Goal: Information Seeking & Learning: Learn about a topic

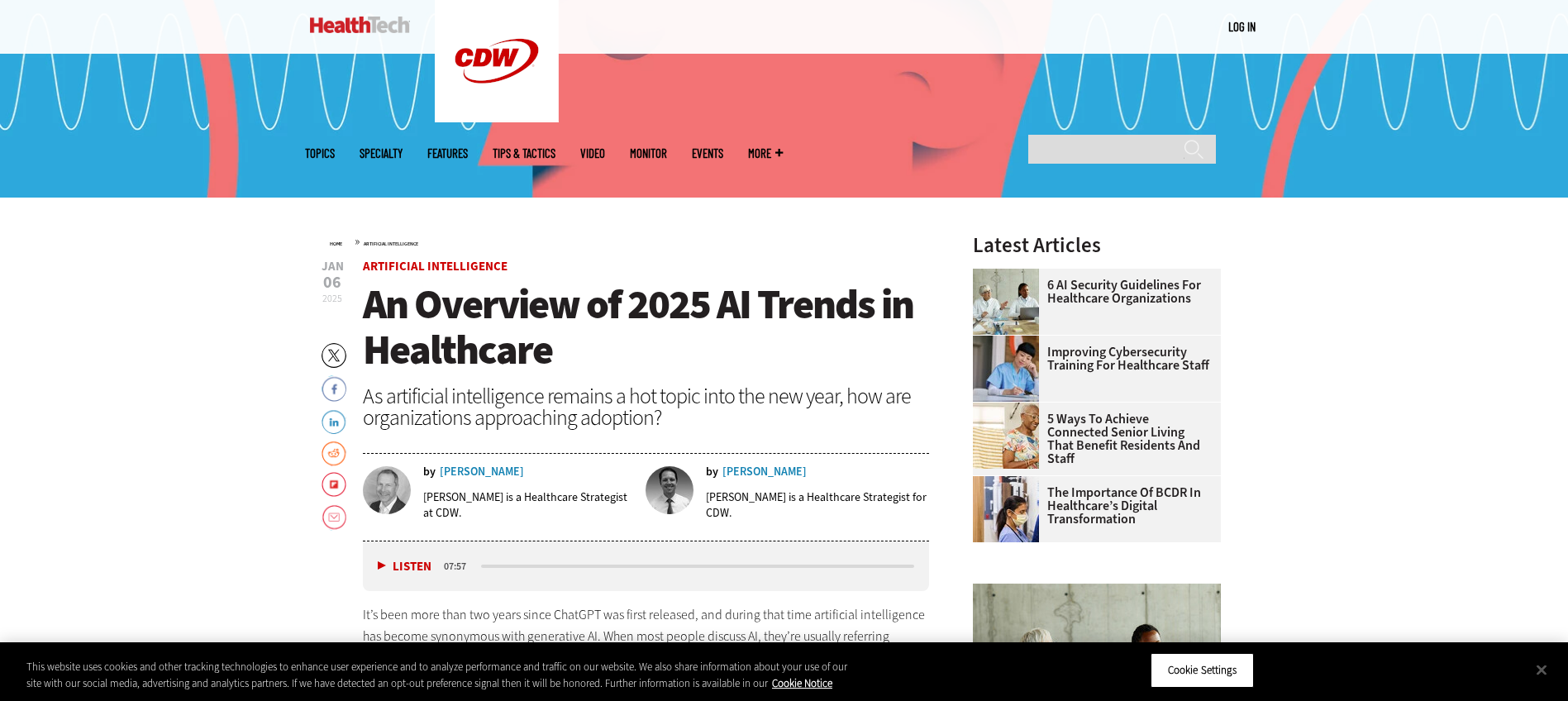
scroll to position [579, 0]
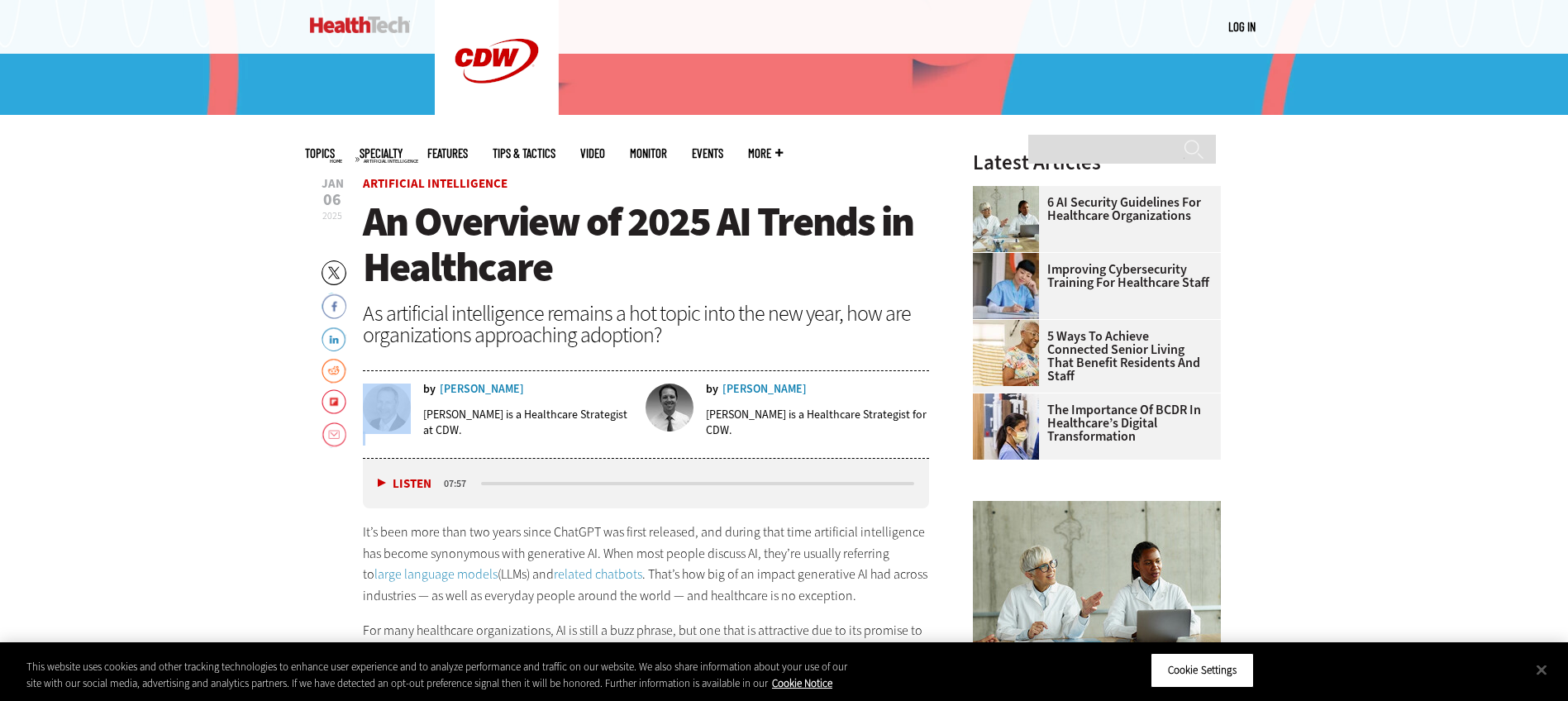
drag, startPoint x: 542, startPoint y: 389, endPoint x: 535, endPoint y: 379, distance: 12.2
click at [535, 379] on div "by Ben Sokolow Ben Sokolow is a Healthcare Strategist at CDW. by Lee Pierce Lee…" at bounding box center [647, 416] width 567 height 85
drag, startPoint x: 535, startPoint y: 379, endPoint x: 559, endPoint y: 385, distance: 24.7
click at [559, 385] on div "by Ben Sokolow" at bounding box center [529, 388] width 211 height 11
drag, startPoint x: 544, startPoint y: 387, endPoint x: 477, endPoint y: 390, distance: 67.1
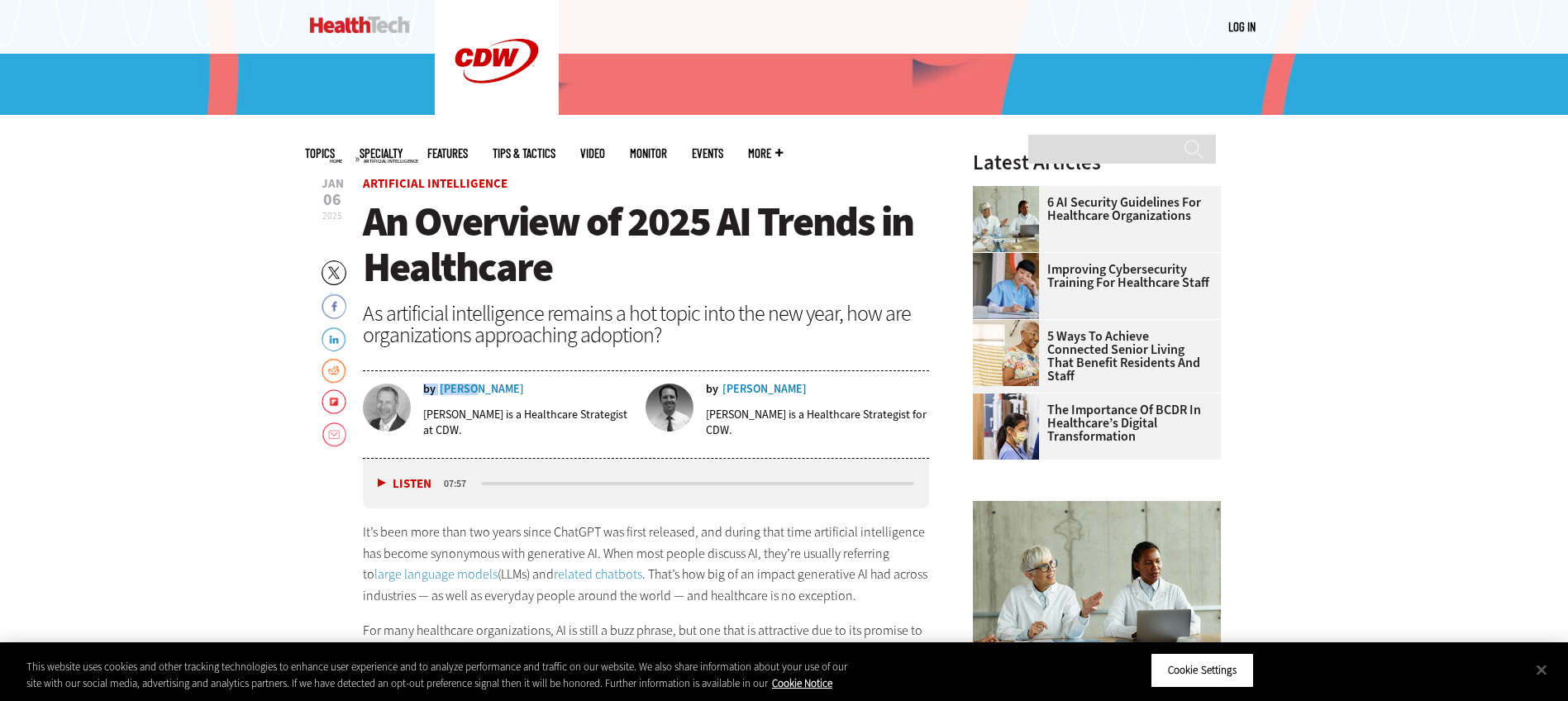
click at [477, 390] on div "by Ben Sokolow" at bounding box center [529, 388] width 211 height 11
drag, startPoint x: 477, startPoint y: 390, endPoint x: 573, endPoint y: 386, distance: 96.1
click at [573, 386] on div "by Ben Sokolow" at bounding box center [529, 388] width 211 height 11
drag, startPoint x: 554, startPoint y: 388, endPoint x: 515, endPoint y: 389, distance: 39.0
click at [515, 389] on div "by Ben Sokolow" at bounding box center [529, 388] width 211 height 11
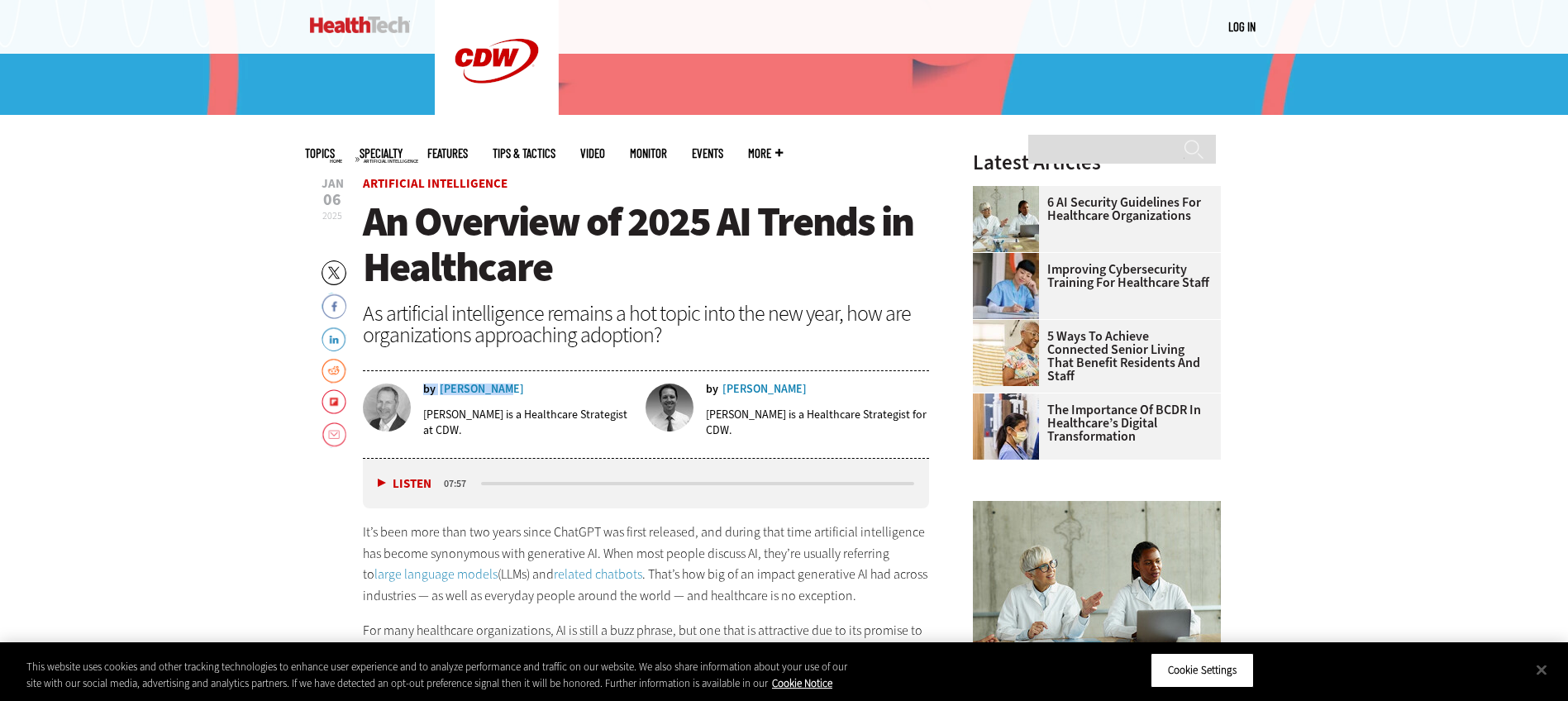
drag, startPoint x: 437, startPoint y: 387, endPoint x: 502, endPoint y: 385, distance: 65.0
click at [502, 385] on div "by Ben Sokolow" at bounding box center [529, 388] width 211 height 11
copy div "by Ben Sokolow"
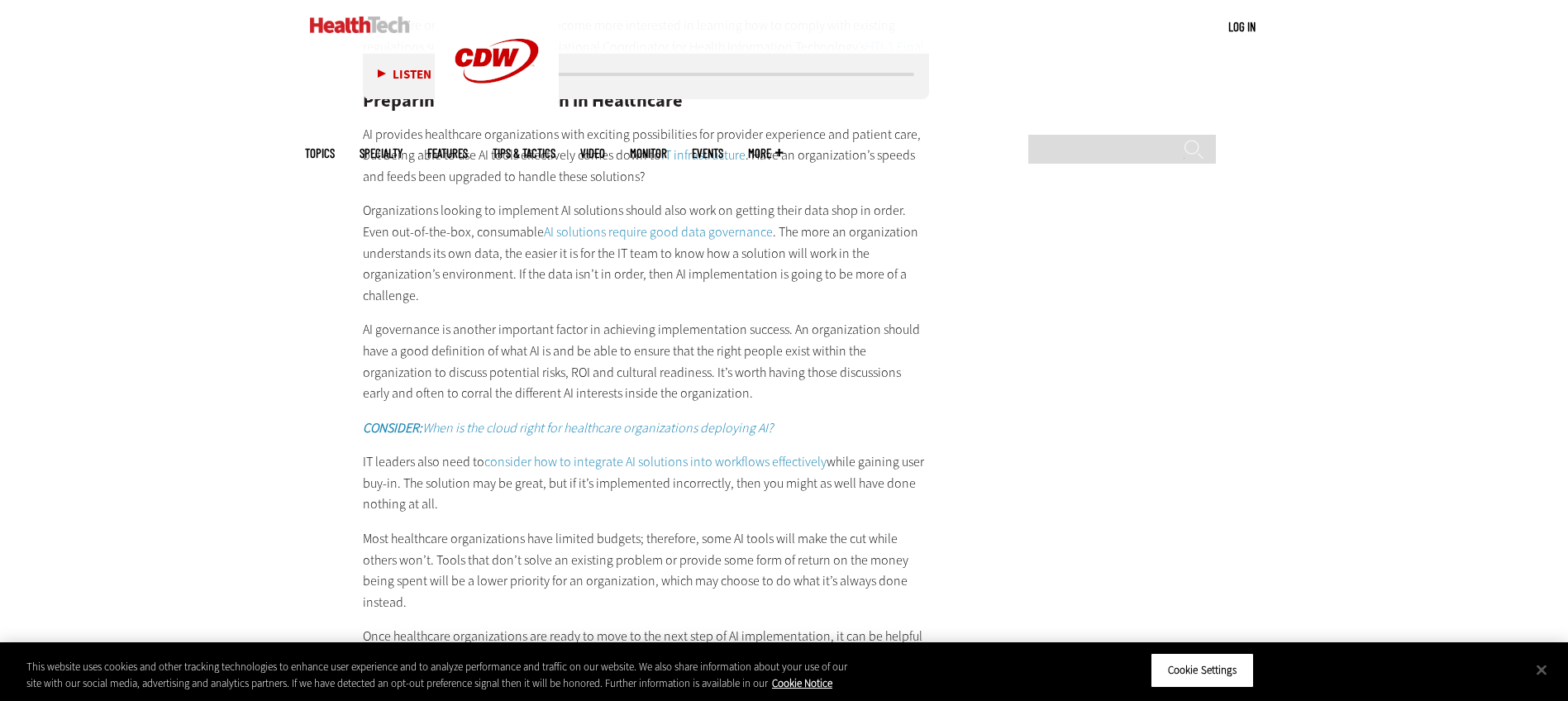
scroll to position [2810, 0]
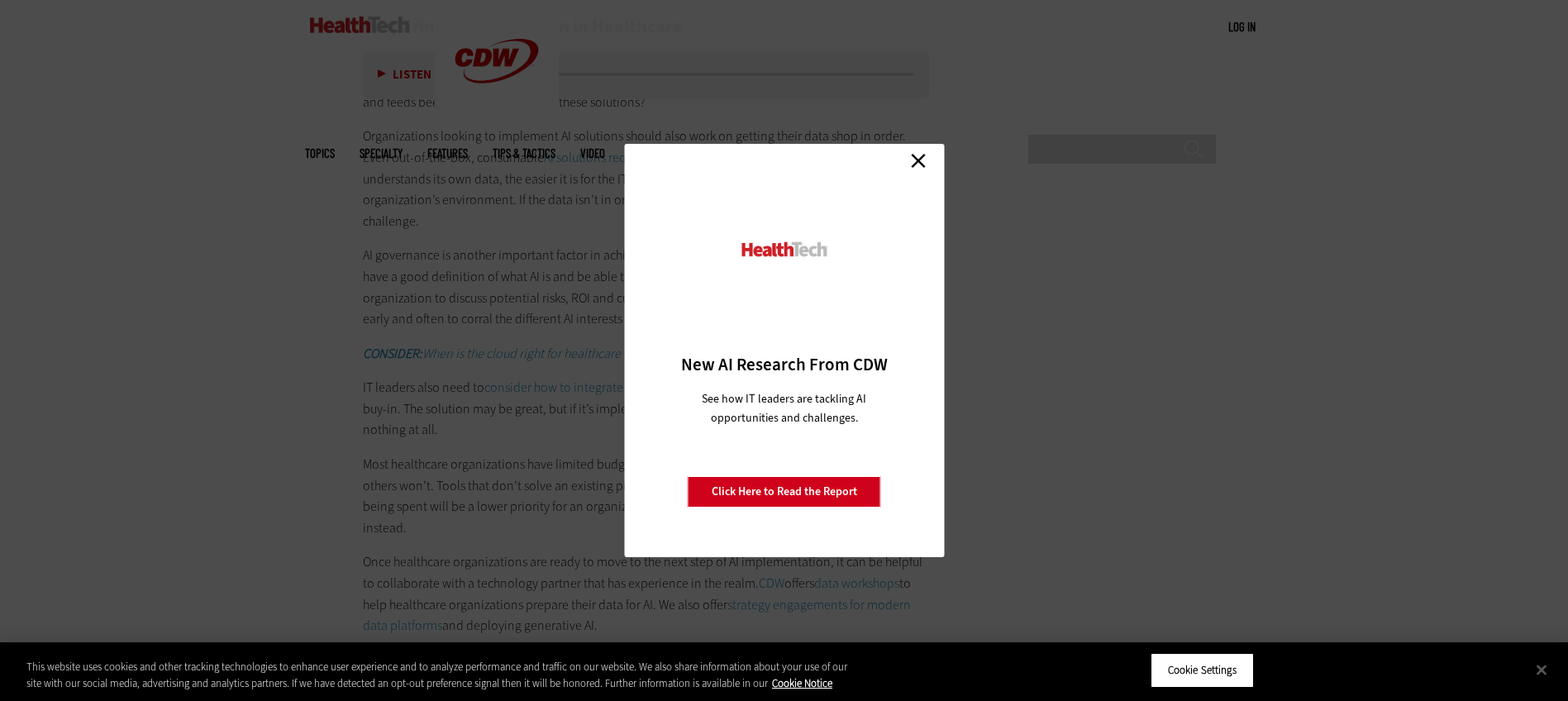
click at [913, 163] on link "Close" at bounding box center [919, 160] width 25 height 25
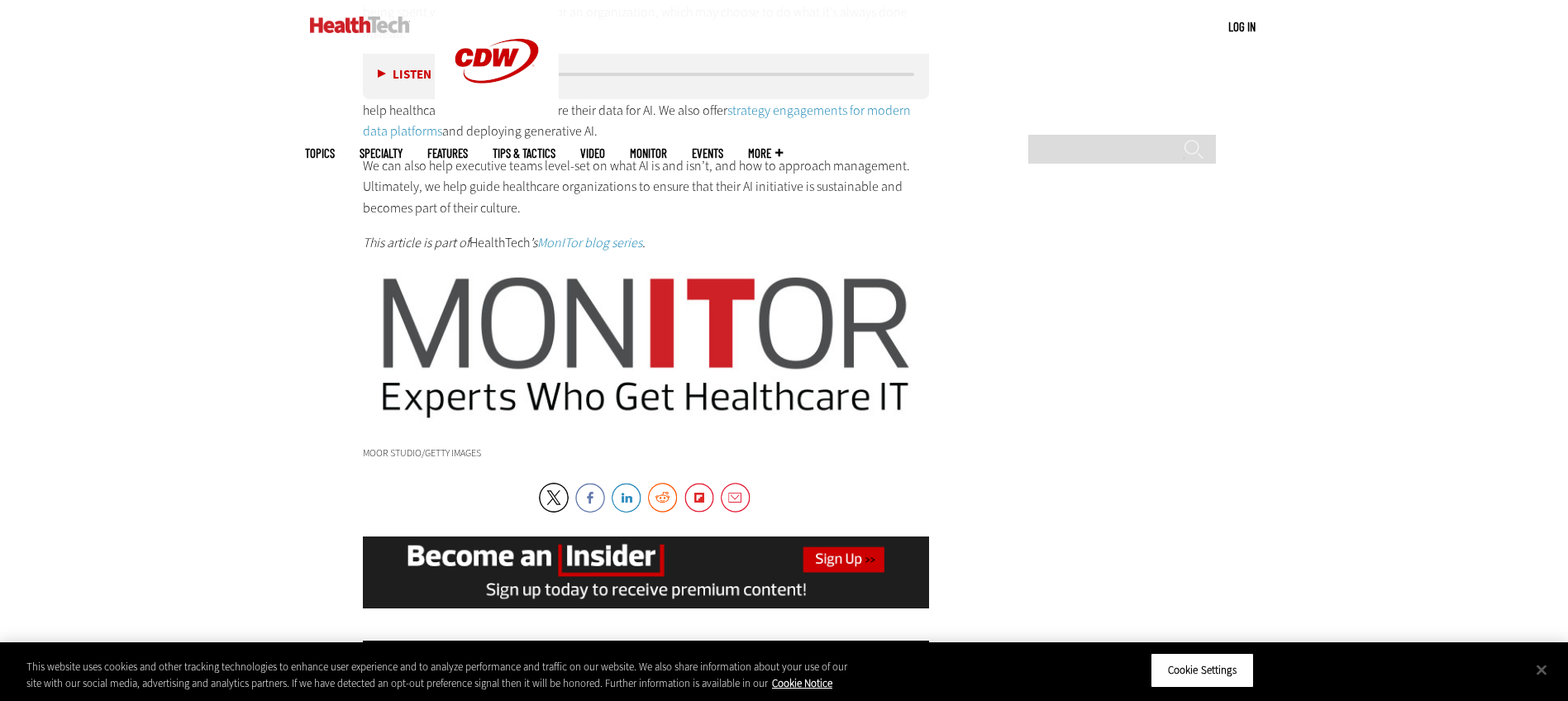
scroll to position [3306, 0]
